Goal: Book appointment/travel/reservation

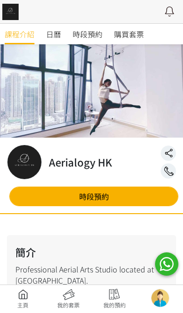
click at [81, 35] on span "時段預約" at bounding box center [88, 33] width 30 height 11
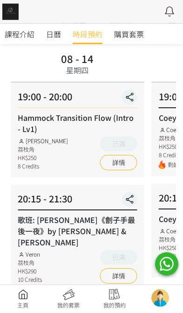
scroll to position [64, 0]
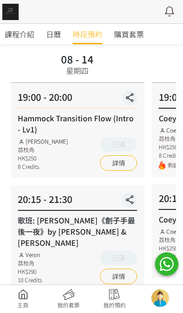
click at [126, 165] on link "詳情" at bounding box center [118, 162] width 37 height 15
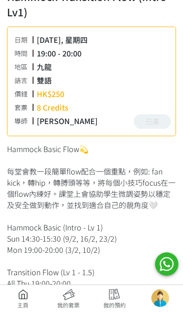
scroll to position [193, 0]
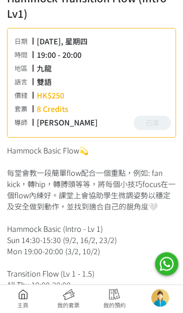
click at [20, 296] on link at bounding box center [23, 299] width 46 height 21
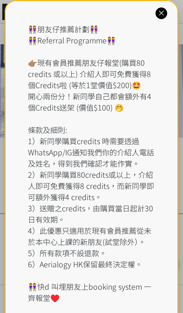
click at [164, 10] on icon at bounding box center [161, 13] width 9 height 9
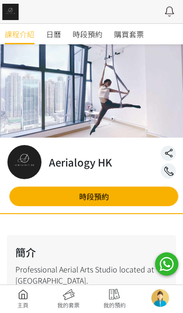
click at [92, 37] on span "時段預約" at bounding box center [88, 33] width 30 height 11
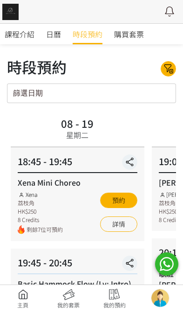
click at [20, 290] on link at bounding box center [23, 299] width 46 height 21
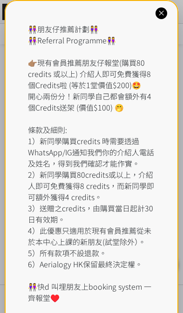
scroll to position [259, 0]
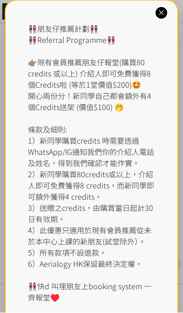
click at [163, 14] on icon at bounding box center [161, 13] width 9 height 9
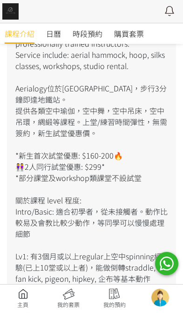
click at [162, 14] on icon at bounding box center [170, 12] width 17 height 12
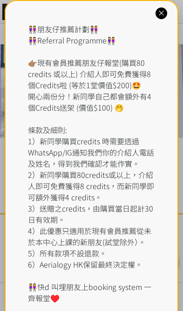
click at [162, 23] on div "👭朋友仔推薦計劃👭 👭Referral Programme👭 👉🏽現有會員推薦朋友仔報堂(購買80 credits 或以上) 介紹人即可免費獲得8個Credi…" at bounding box center [92, 169] width 174 height 338
click at [163, 12] on icon at bounding box center [161, 13] width 9 height 9
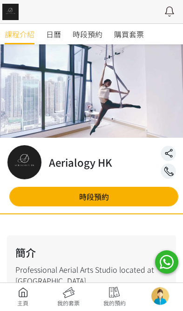
click at [164, 15] on icon at bounding box center [170, 12] width 17 height 12
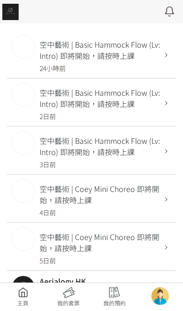
click at [24, 305] on link at bounding box center [23, 297] width 46 height 21
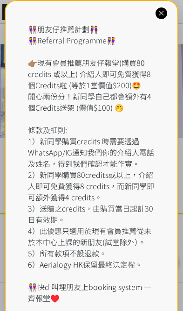
click at [155, 22] on div "👭朋友仔推薦計劃👭 👭Referral Programme👭 👉🏽現有會員推薦朋友仔報堂(購買80 credits 或以上) 介紹人即可免費獲得8個Credi…" at bounding box center [92, 169] width 174 height 338
click at [160, 9] on icon at bounding box center [161, 13] width 9 height 9
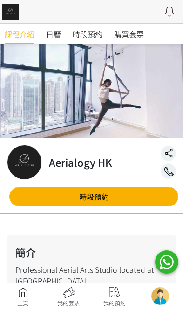
click at [81, 39] on span "時段預約" at bounding box center [88, 33] width 30 height 11
